Goal: Information Seeking & Learning: Learn about a topic

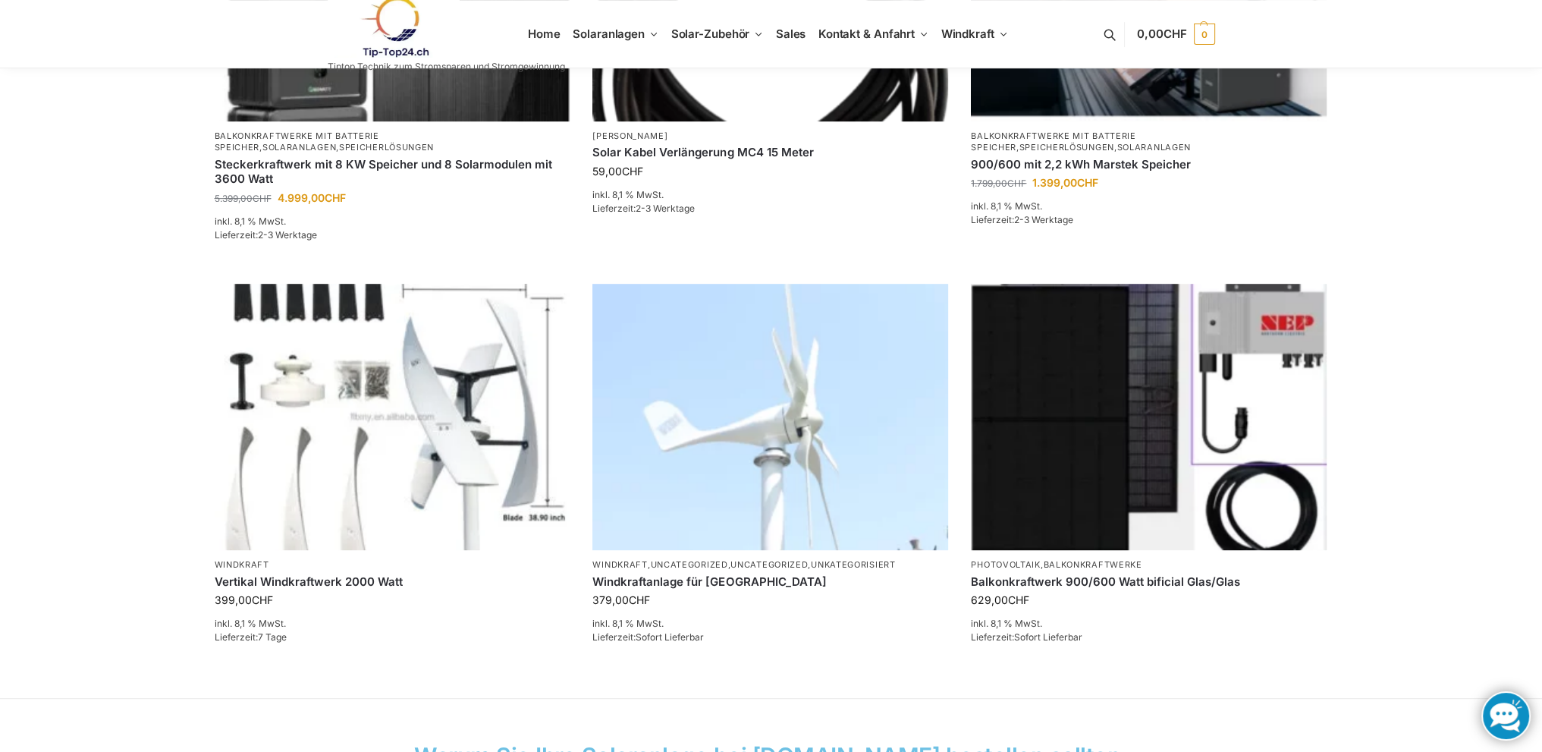
scroll to position [859, 0]
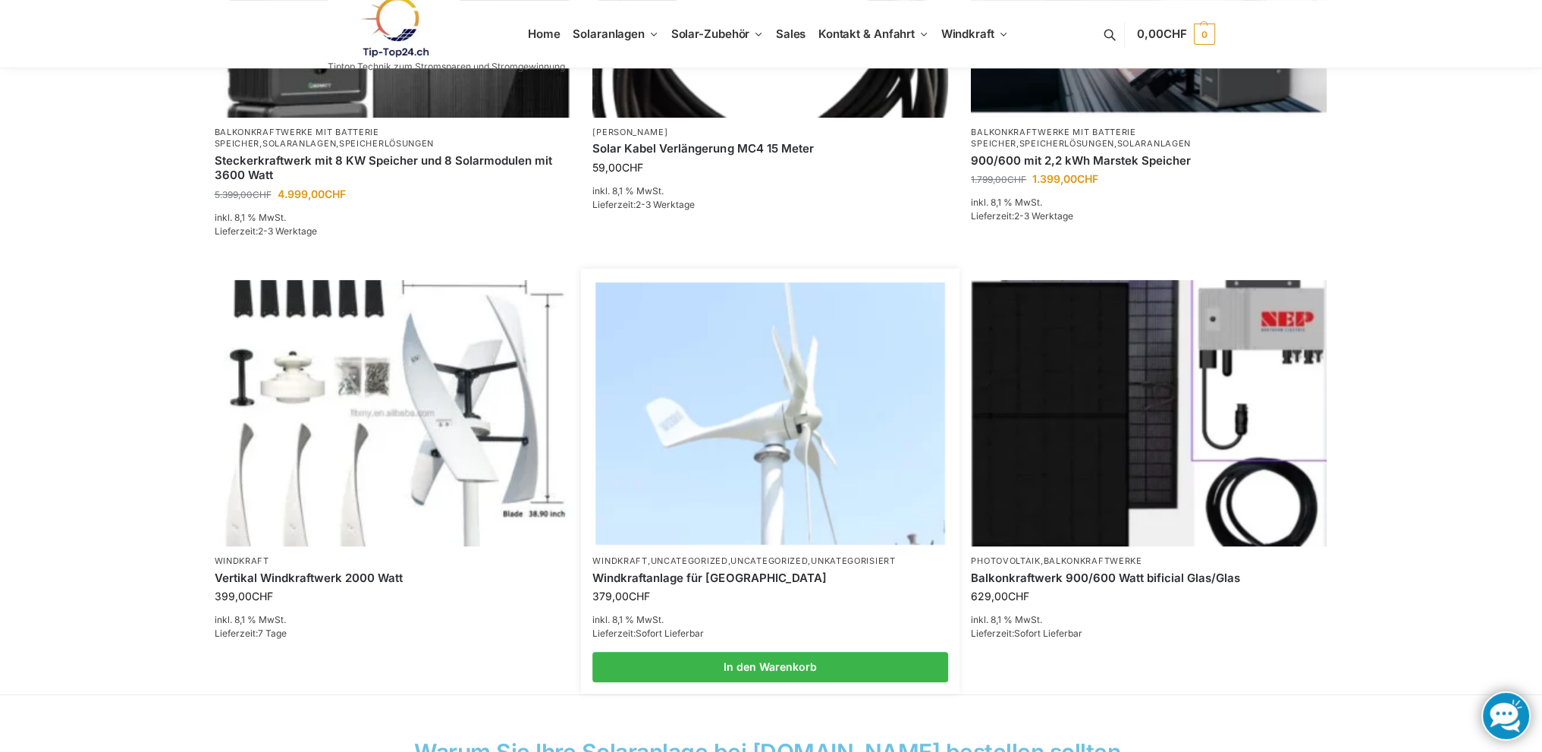
click at [634, 423] on img at bounding box center [770, 413] width 349 height 262
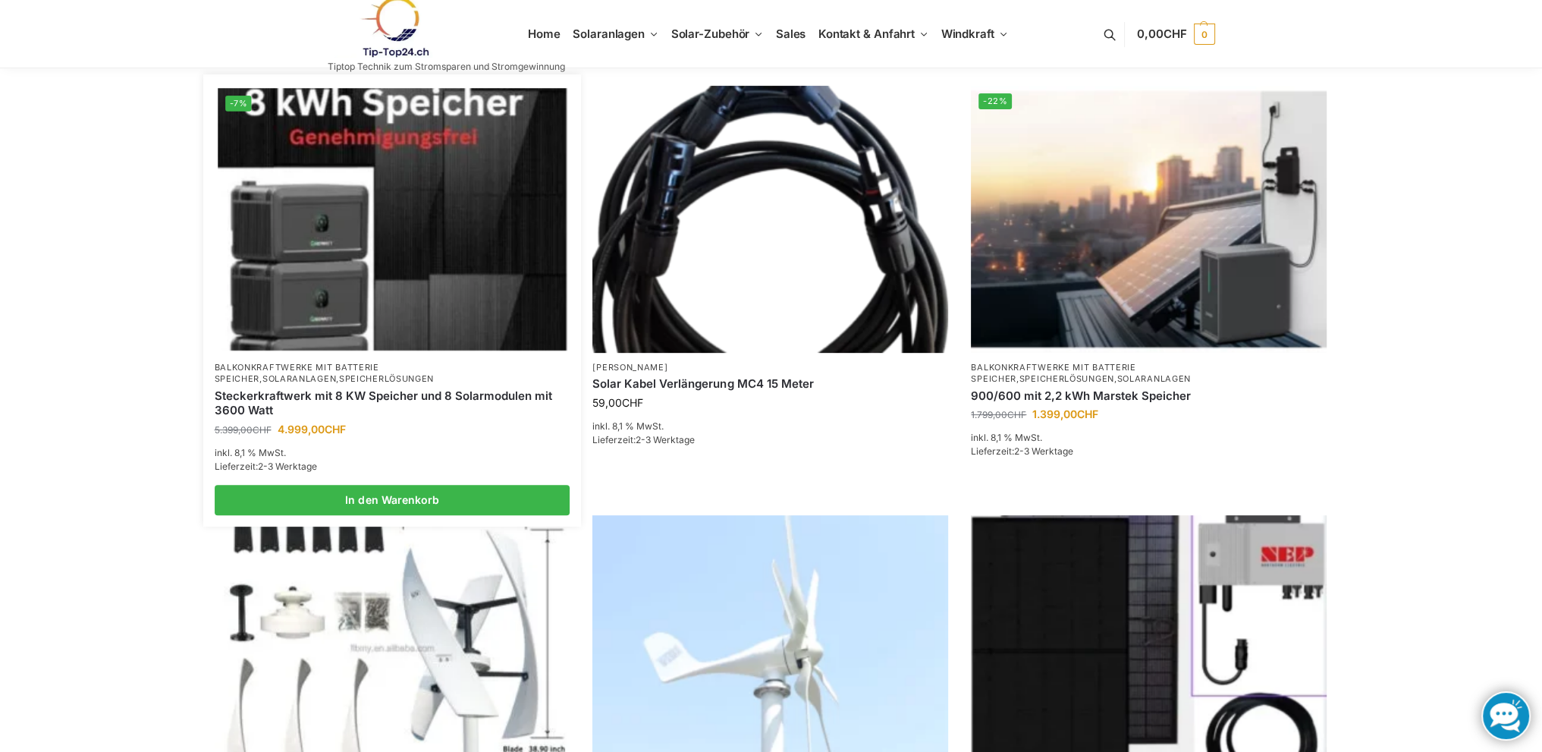
scroll to position [531, 0]
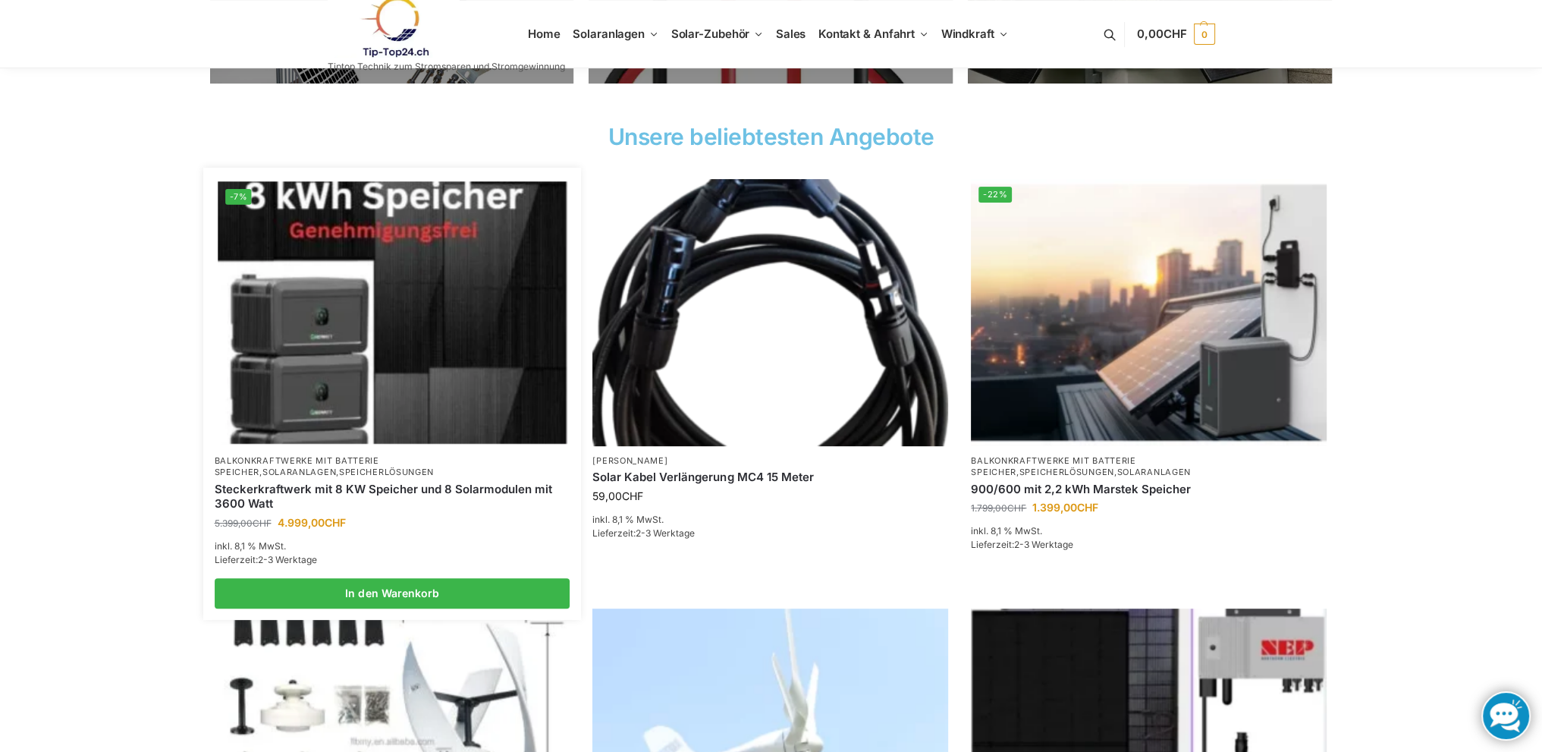
click at [452, 351] on img at bounding box center [392, 312] width 349 height 262
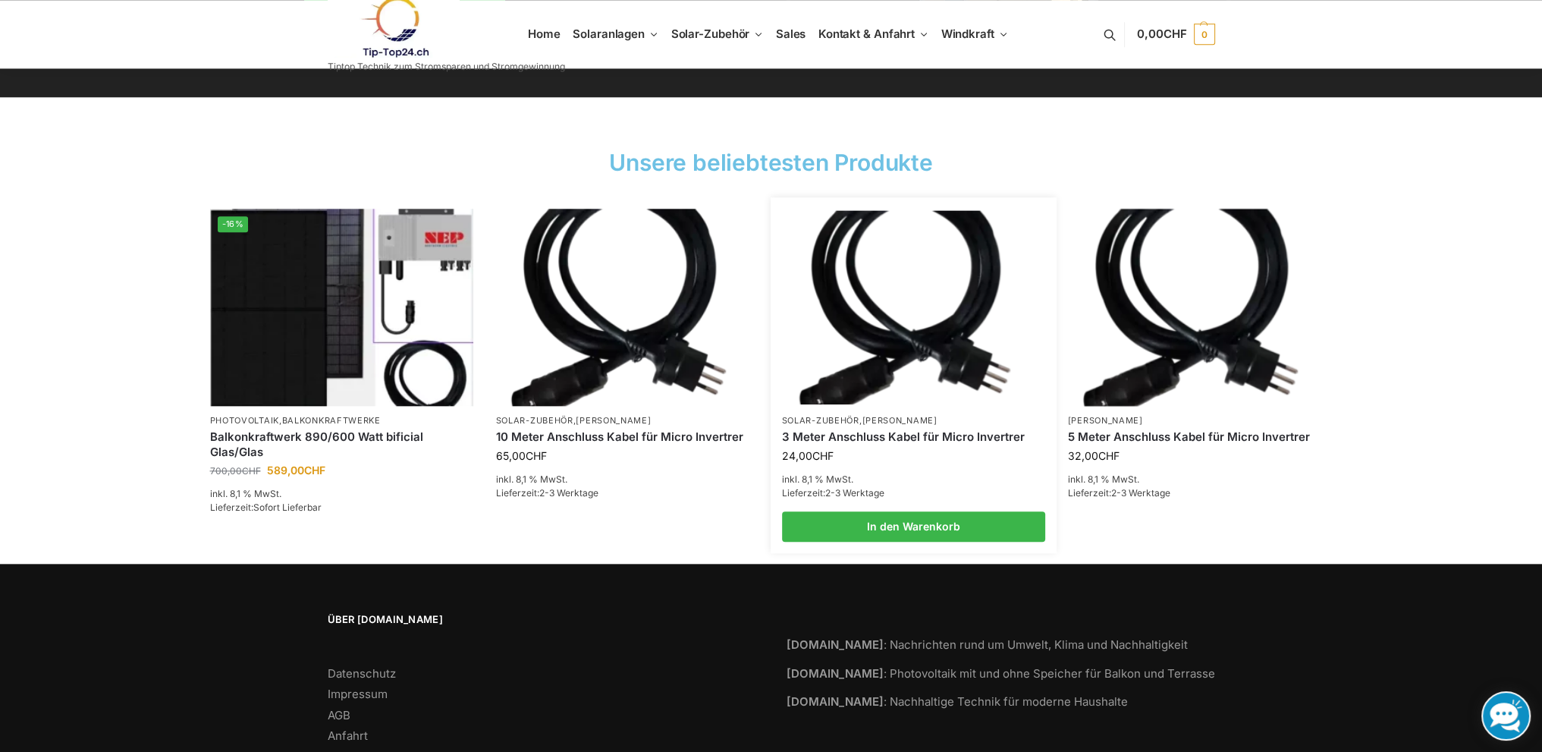
scroll to position [2233, 0]
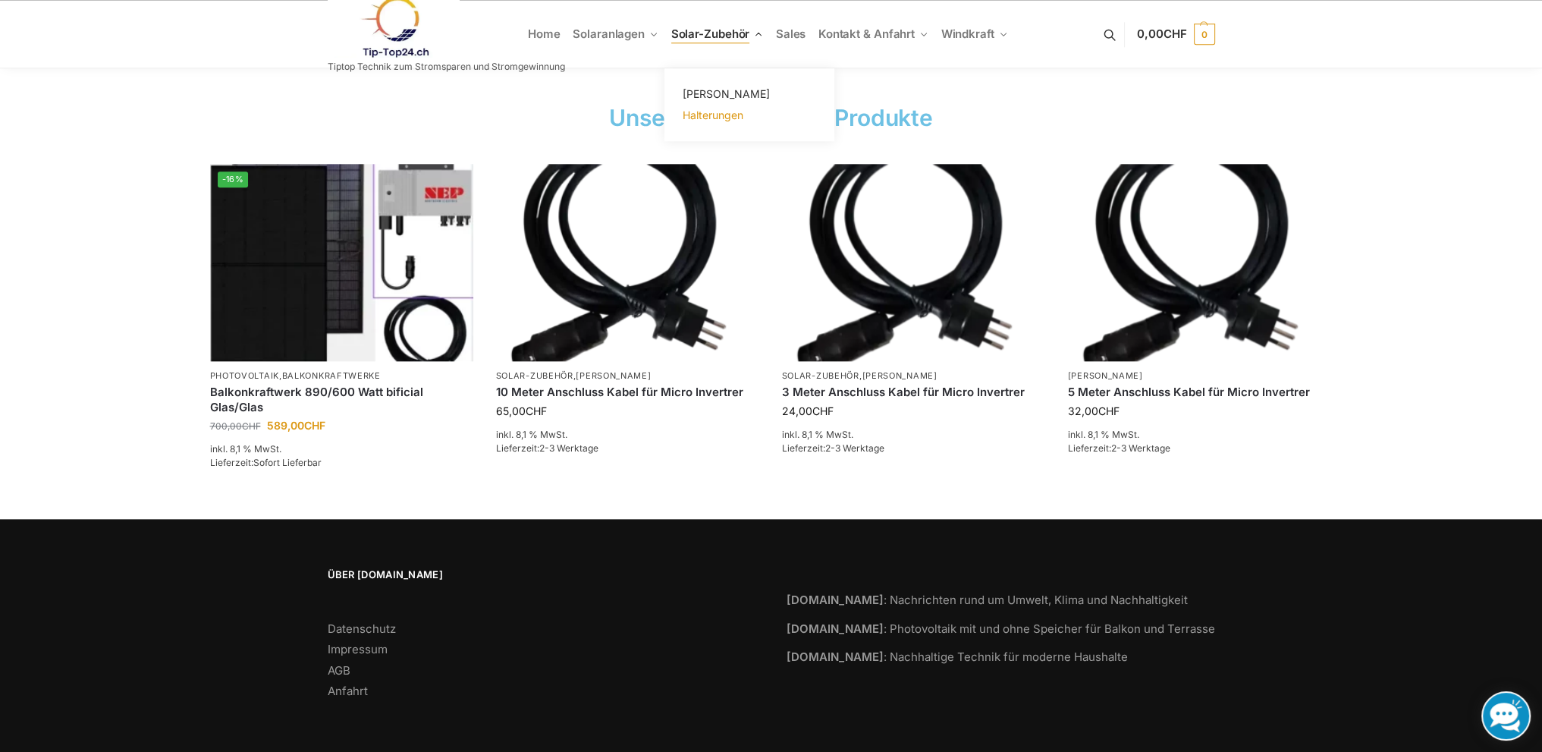
click at [718, 112] on span "Halterungen" at bounding box center [712, 114] width 61 height 13
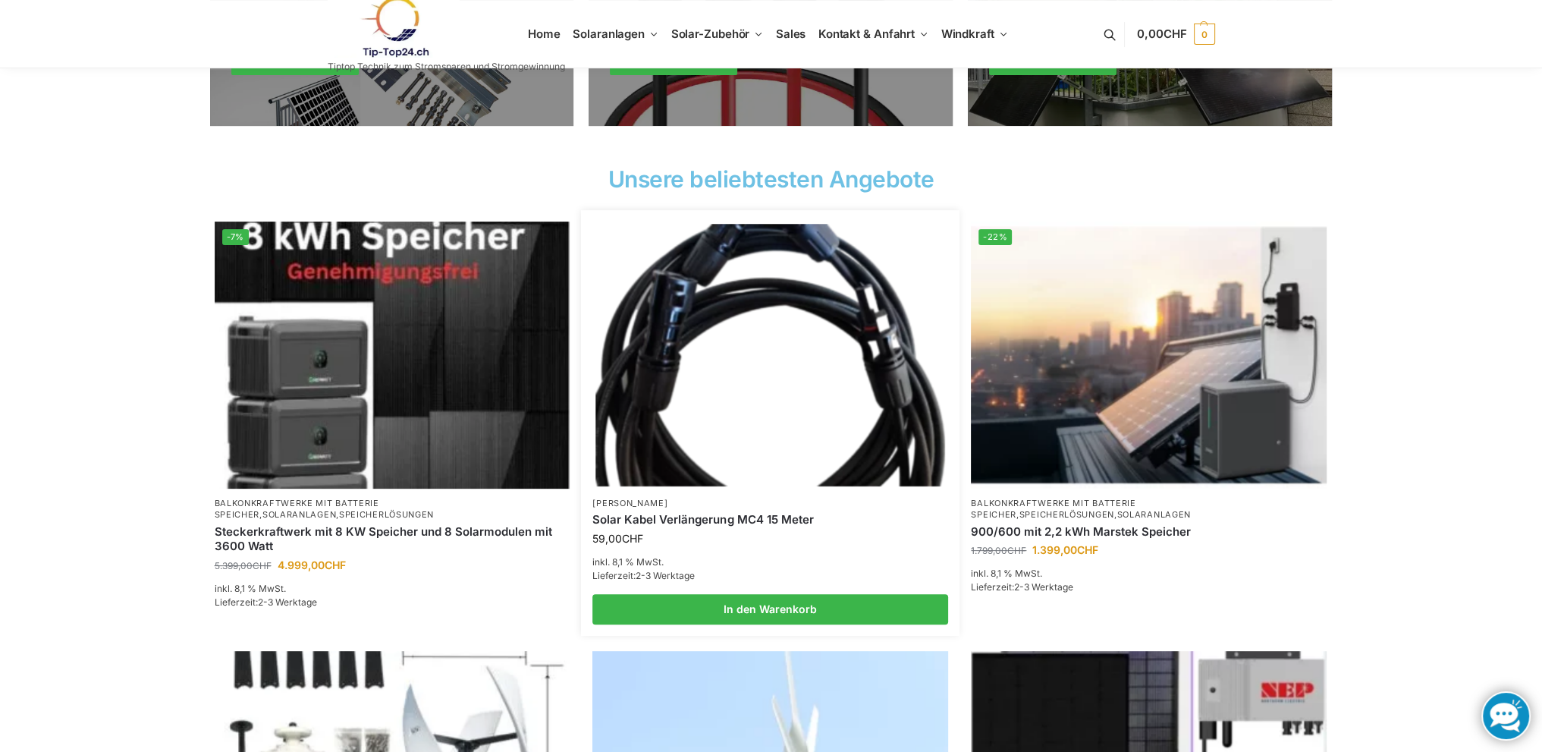
scroll to position [488, 0]
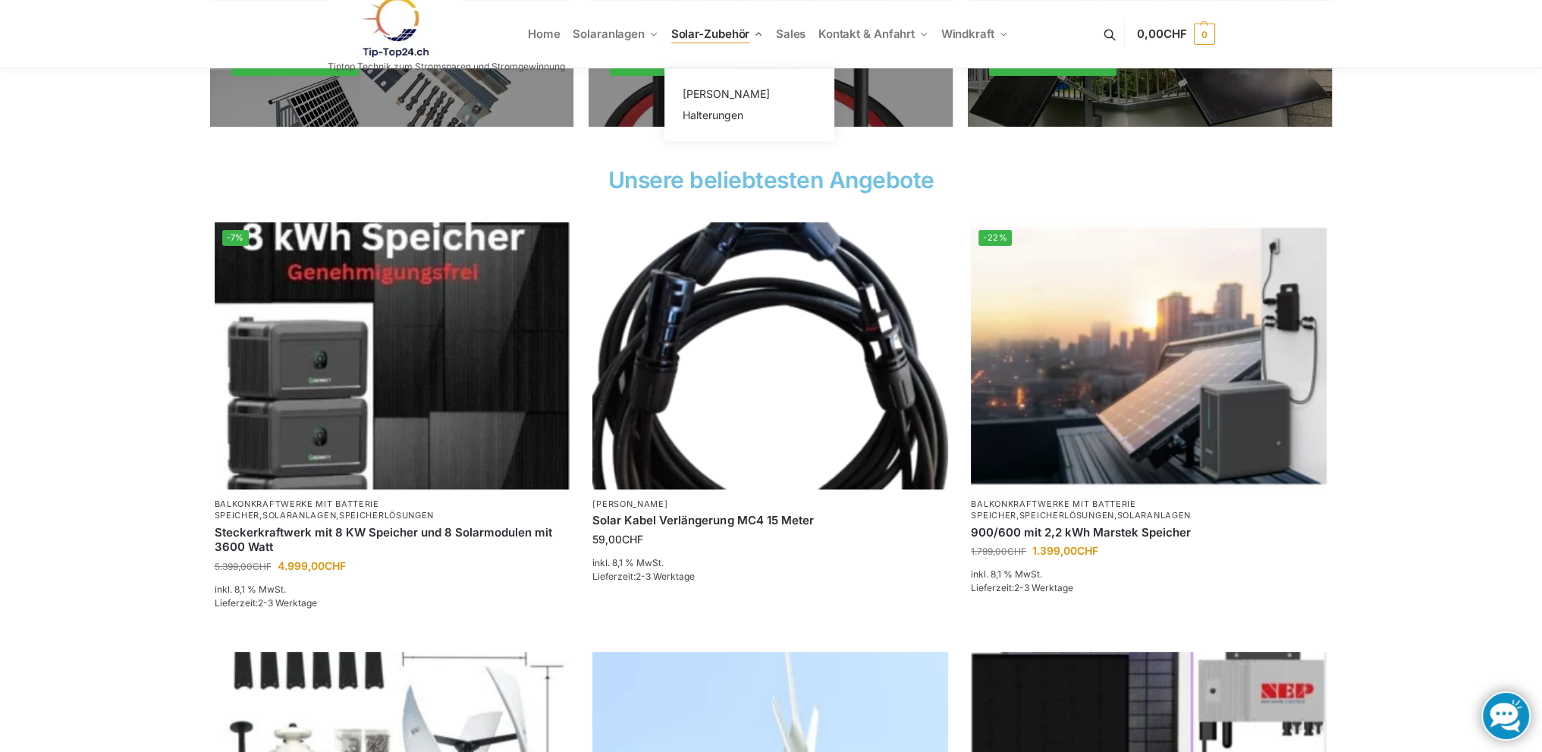
click at [727, 35] on span "Solar-Zubehör" at bounding box center [710, 34] width 79 height 14
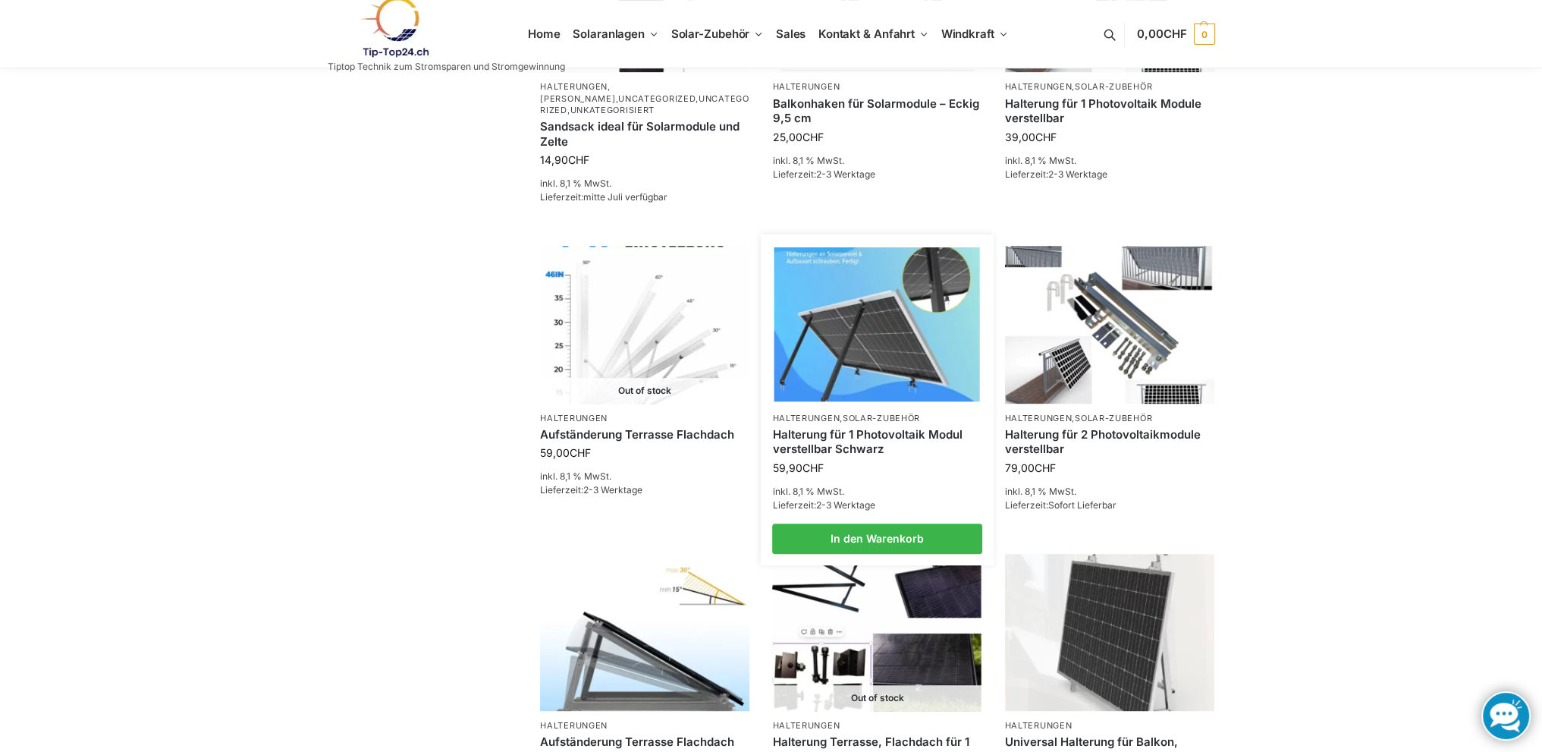
scroll to position [960, 0]
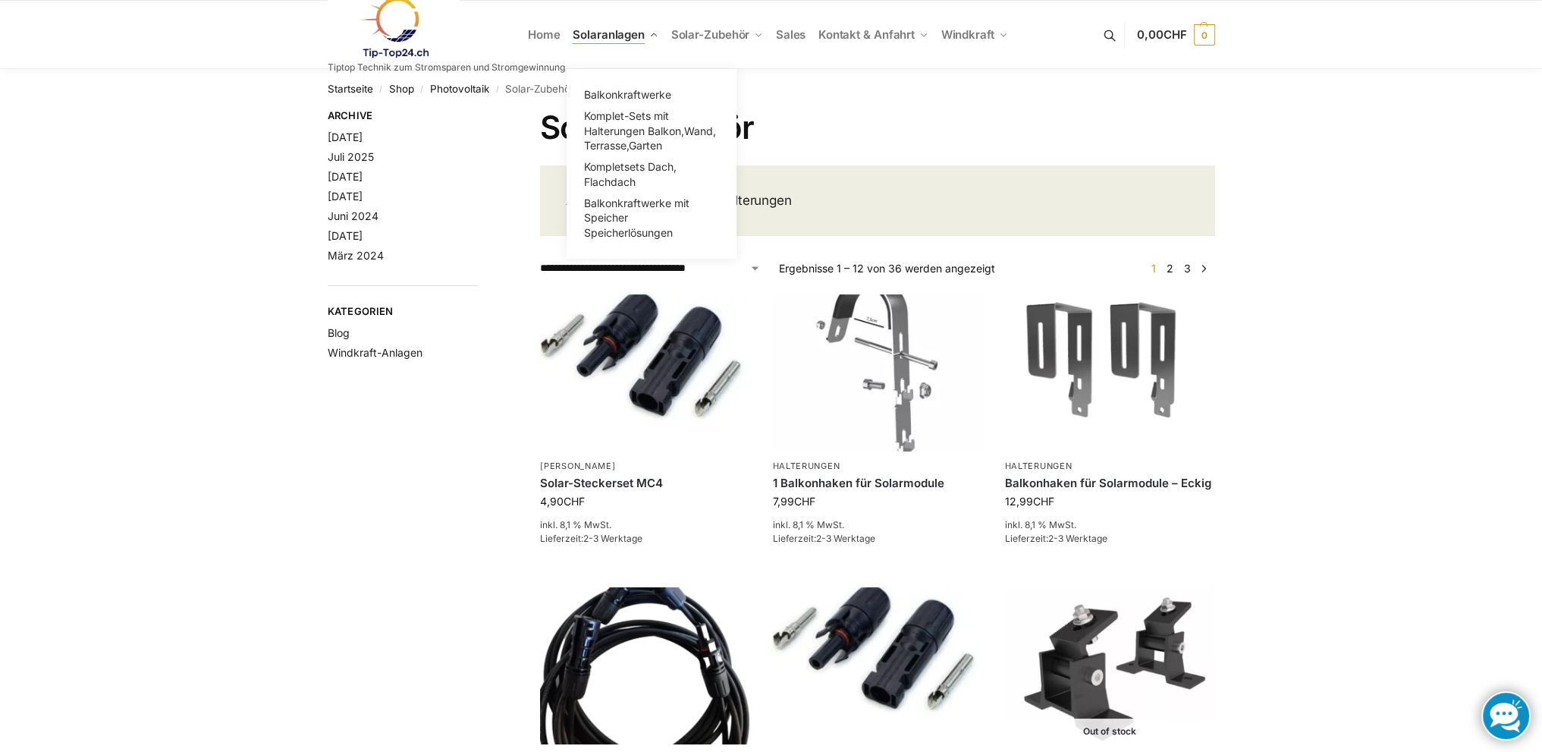
click at [634, 34] on span "Solaranlagen" at bounding box center [609, 34] width 72 height 14
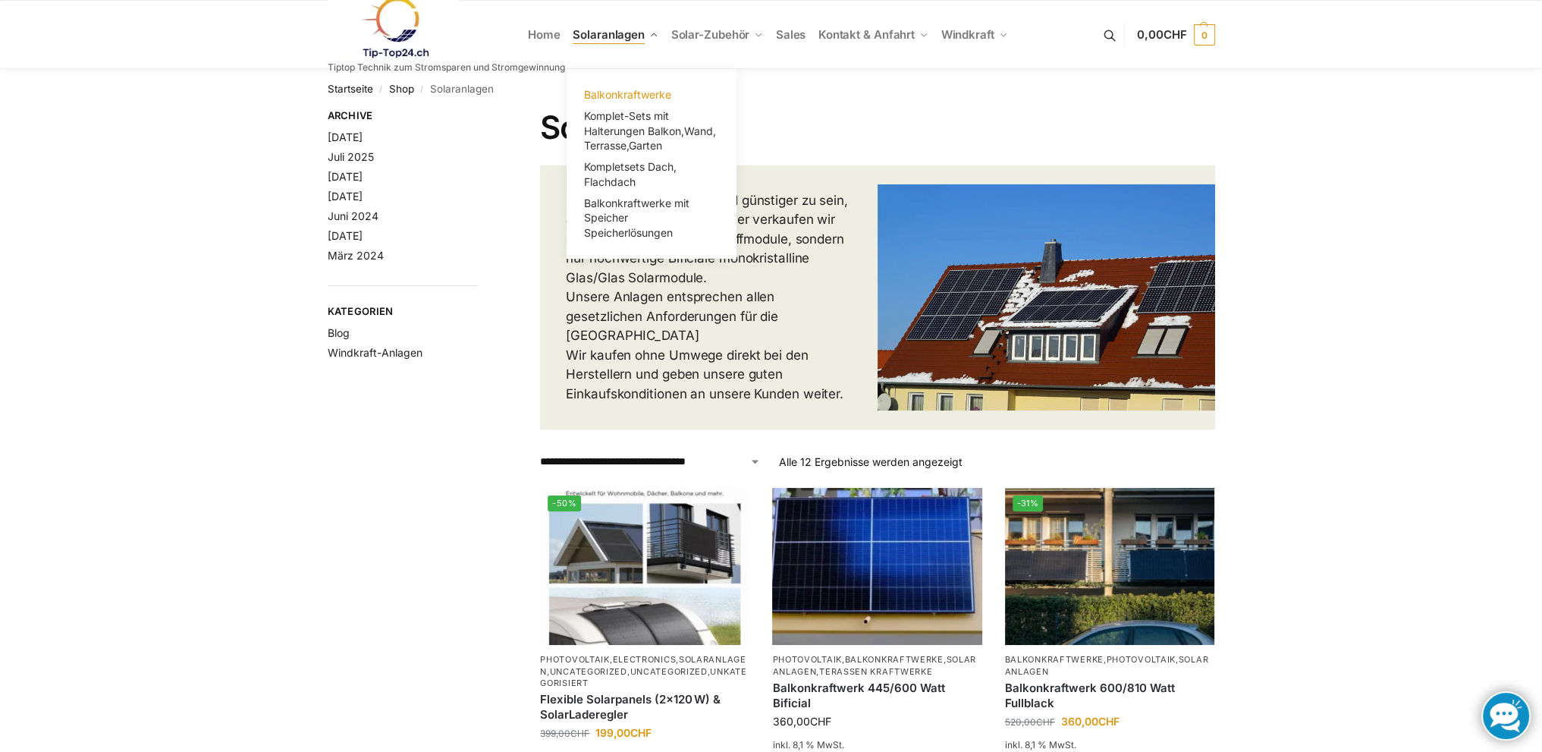
click at [622, 91] on span "Balkonkraftwerke" at bounding box center [627, 94] width 87 height 13
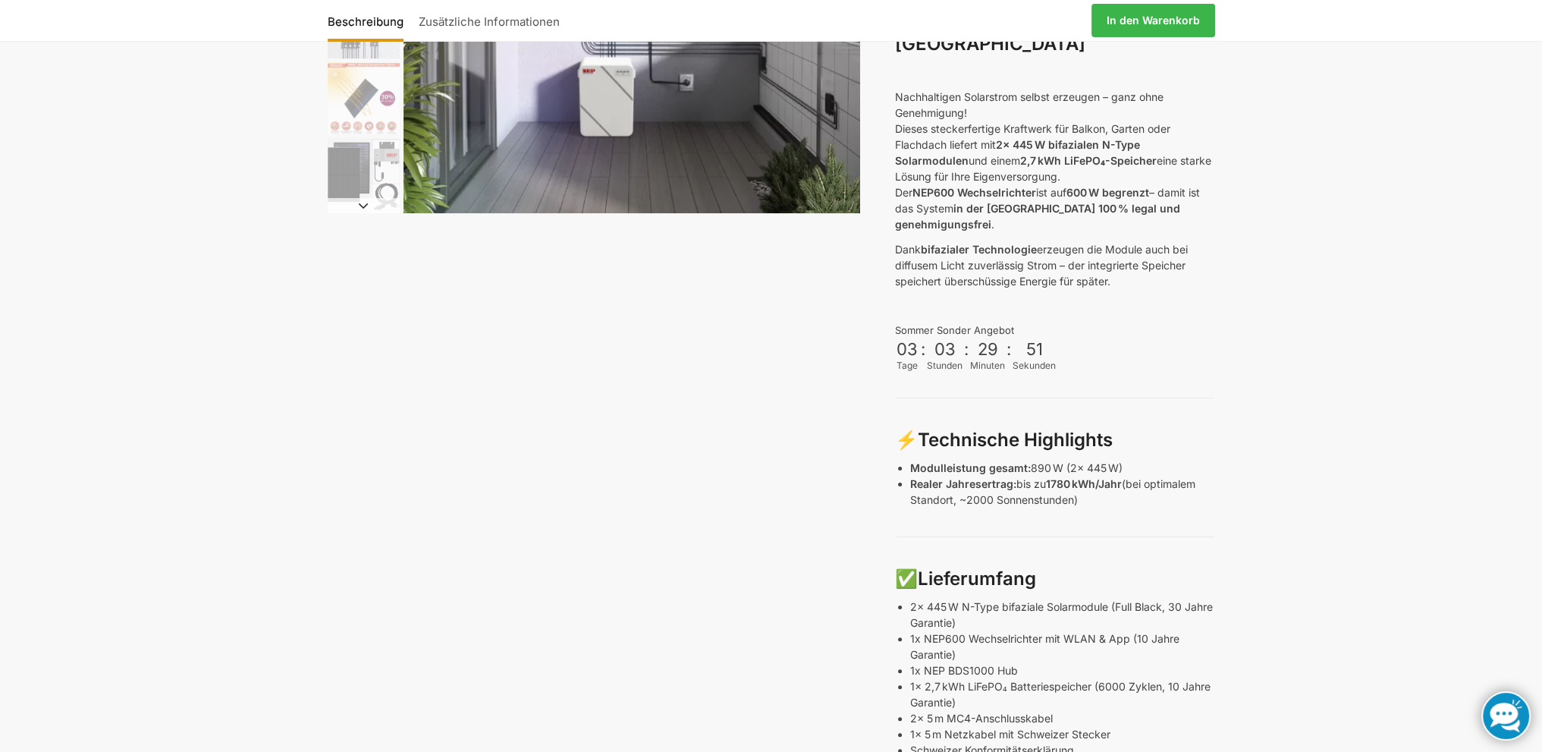
scroll to position [354, 0]
